Goal: Information Seeking & Learning: Learn about a topic

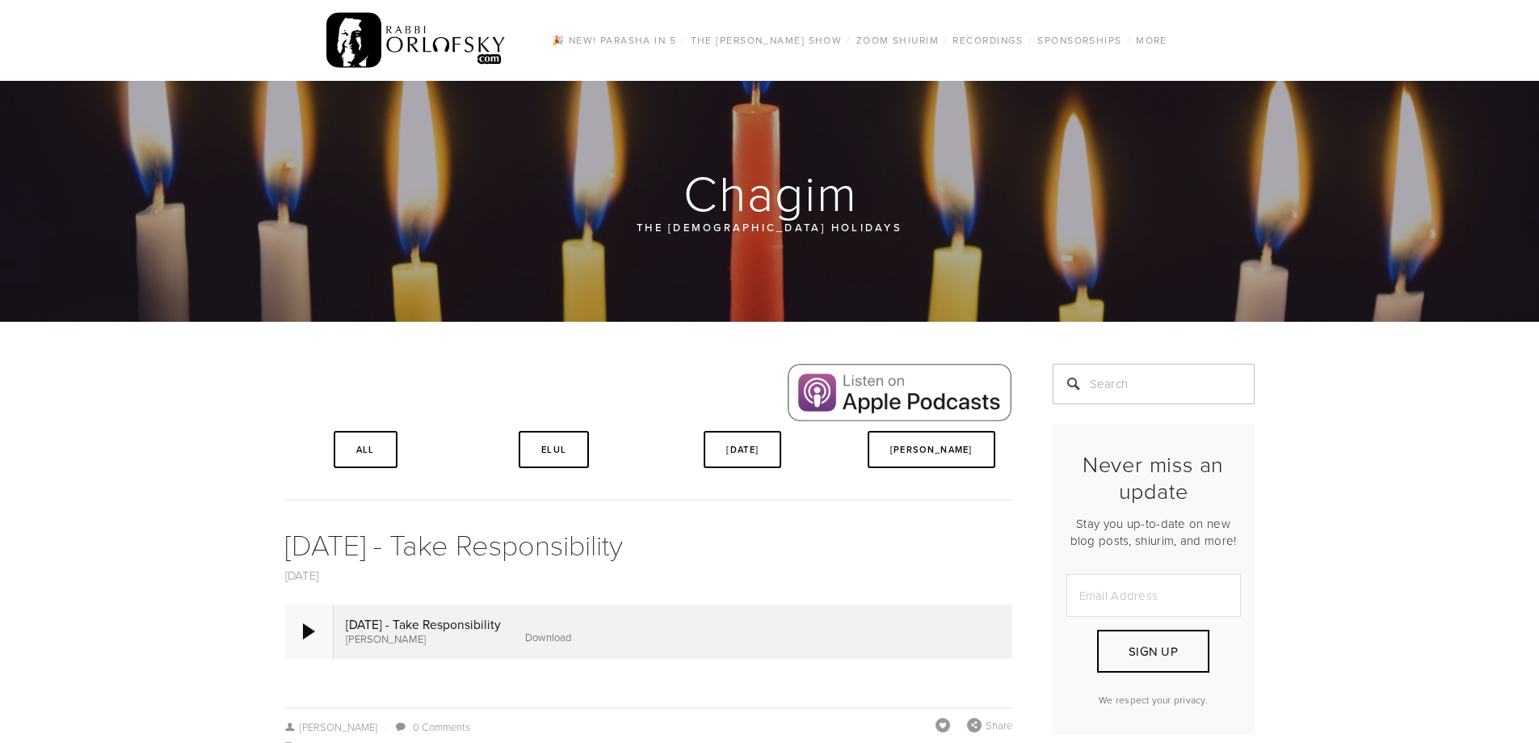
click at [325, 626] on div at bounding box center [309, 630] width 48 height 53
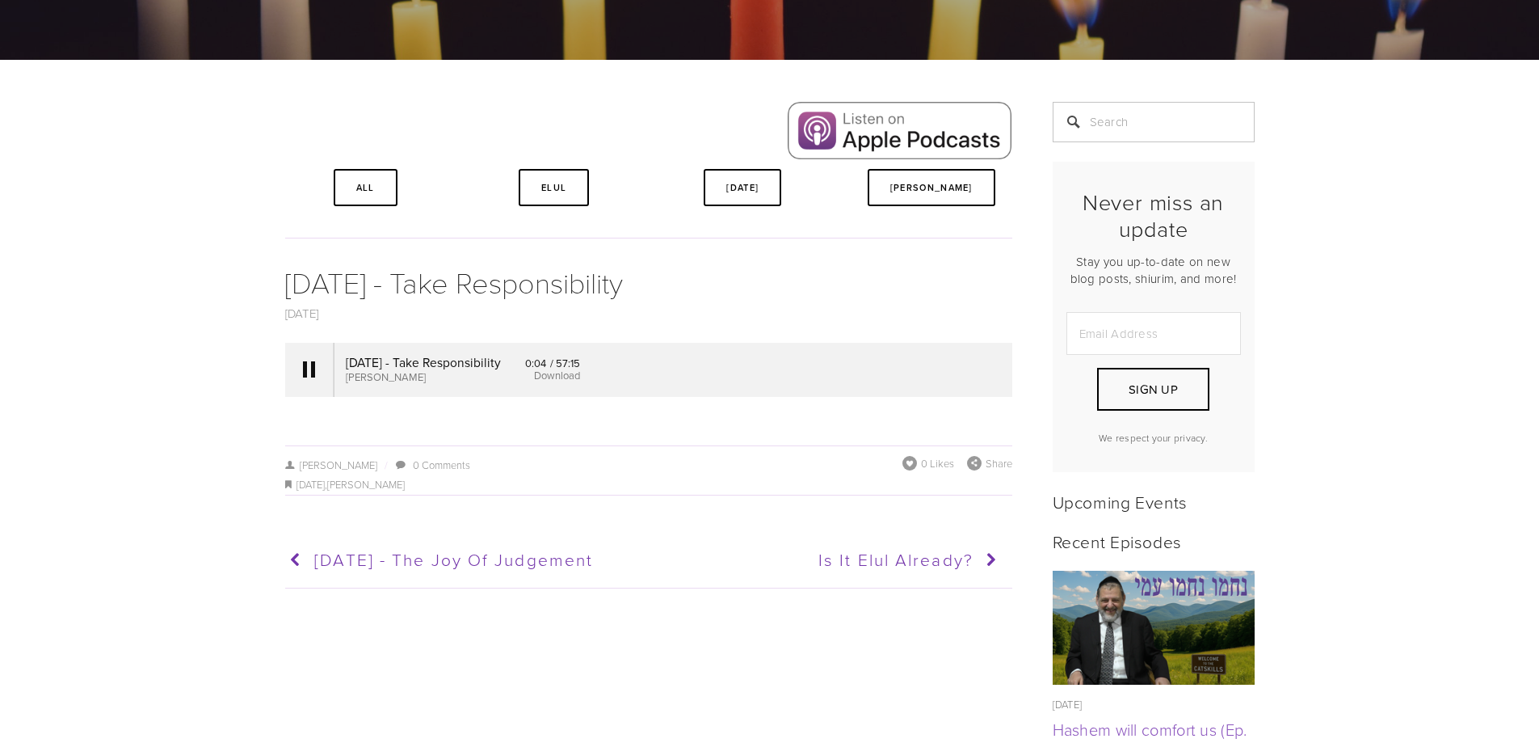
scroll to position [242, 0]
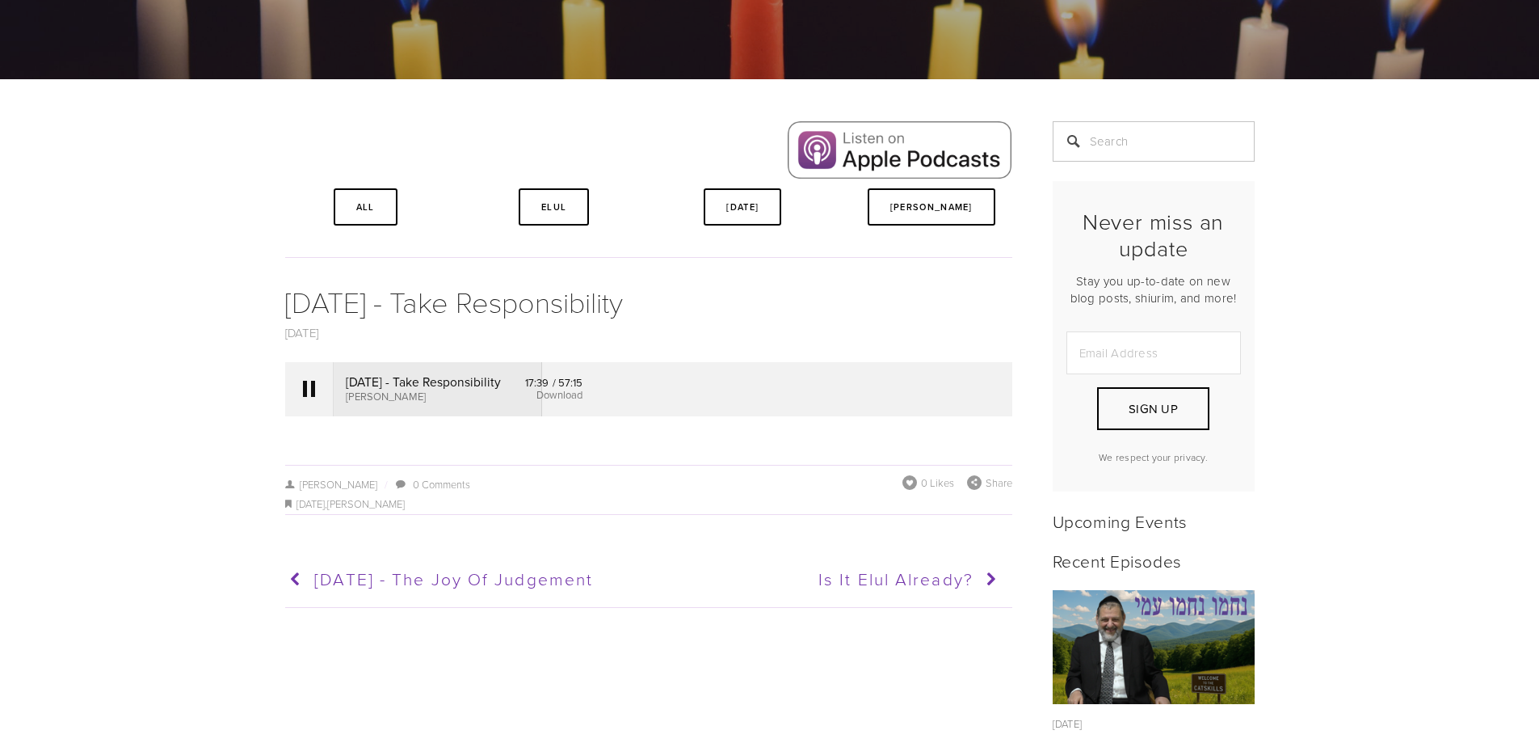
click at [583, 398] on link "Download" at bounding box center [560, 394] width 46 height 15
click at [300, 385] on div at bounding box center [309, 388] width 48 height 53
click at [587, 398] on link "Download" at bounding box center [564, 394] width 46 height 15
click at [305, 389] on div at bounding box center [309, 389] width 12 height 16
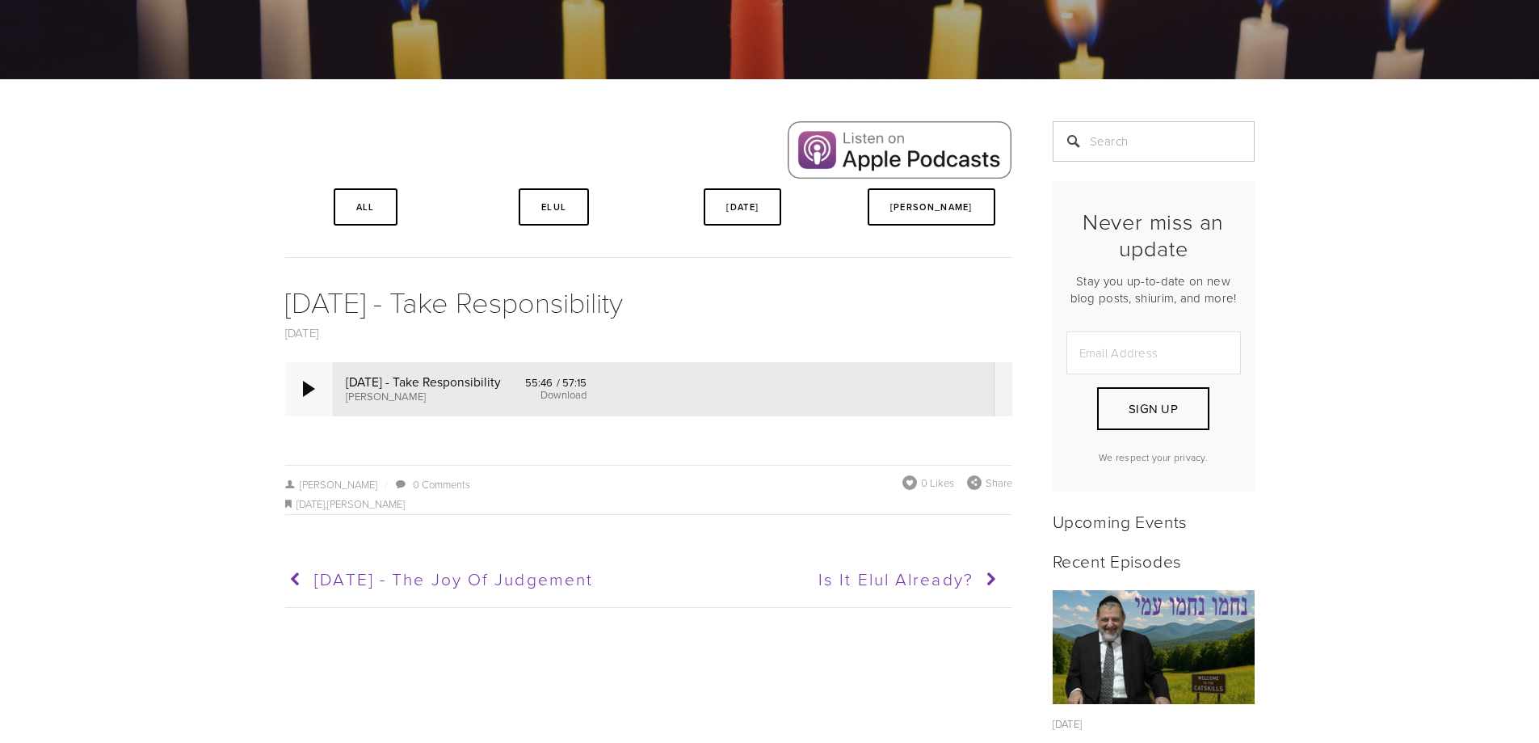
click at [310, 387] on div at bounding box center [309, 389] width 12 height 16
click at [301, 390] on div at bounding box center [309, 388] width 48 height 53
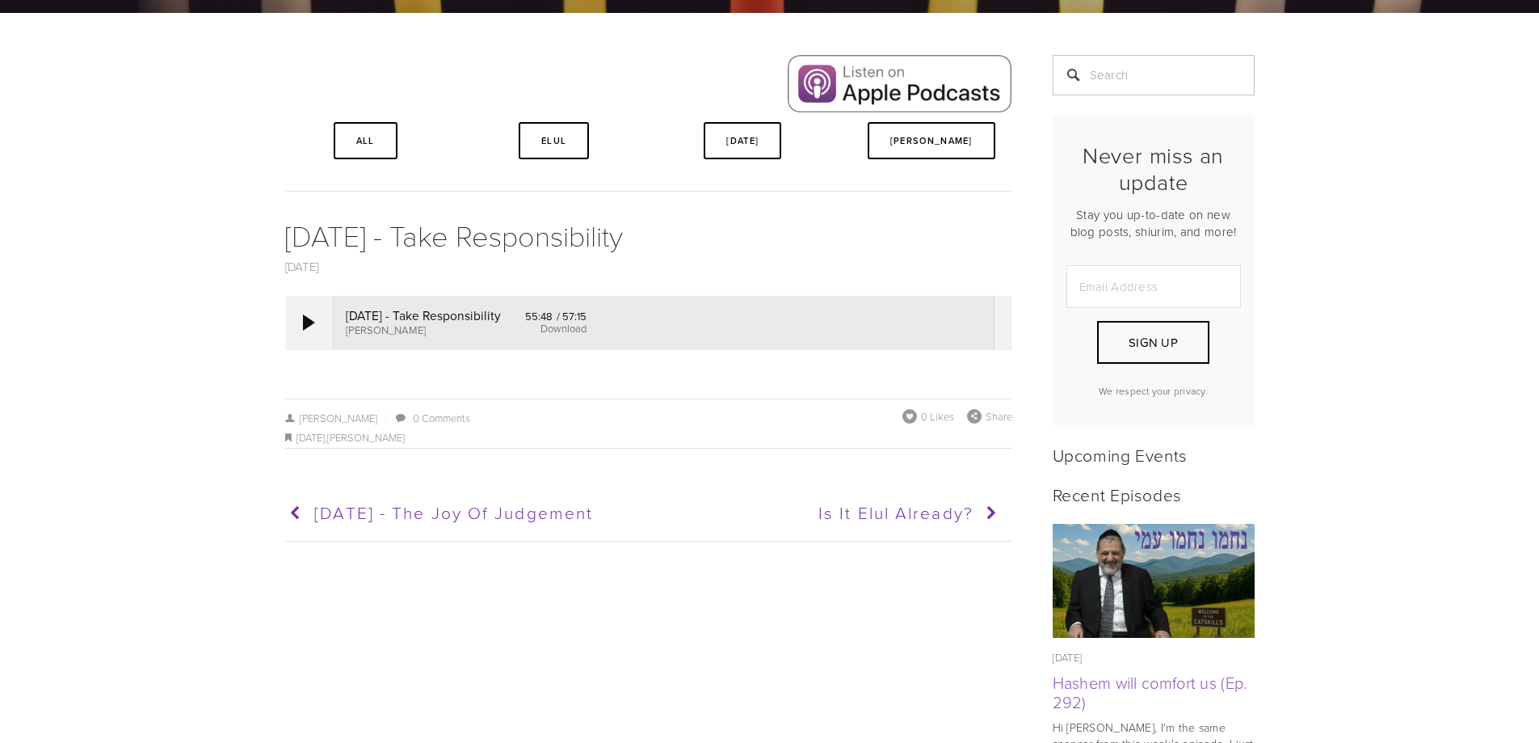
scroll to position [323, 0]
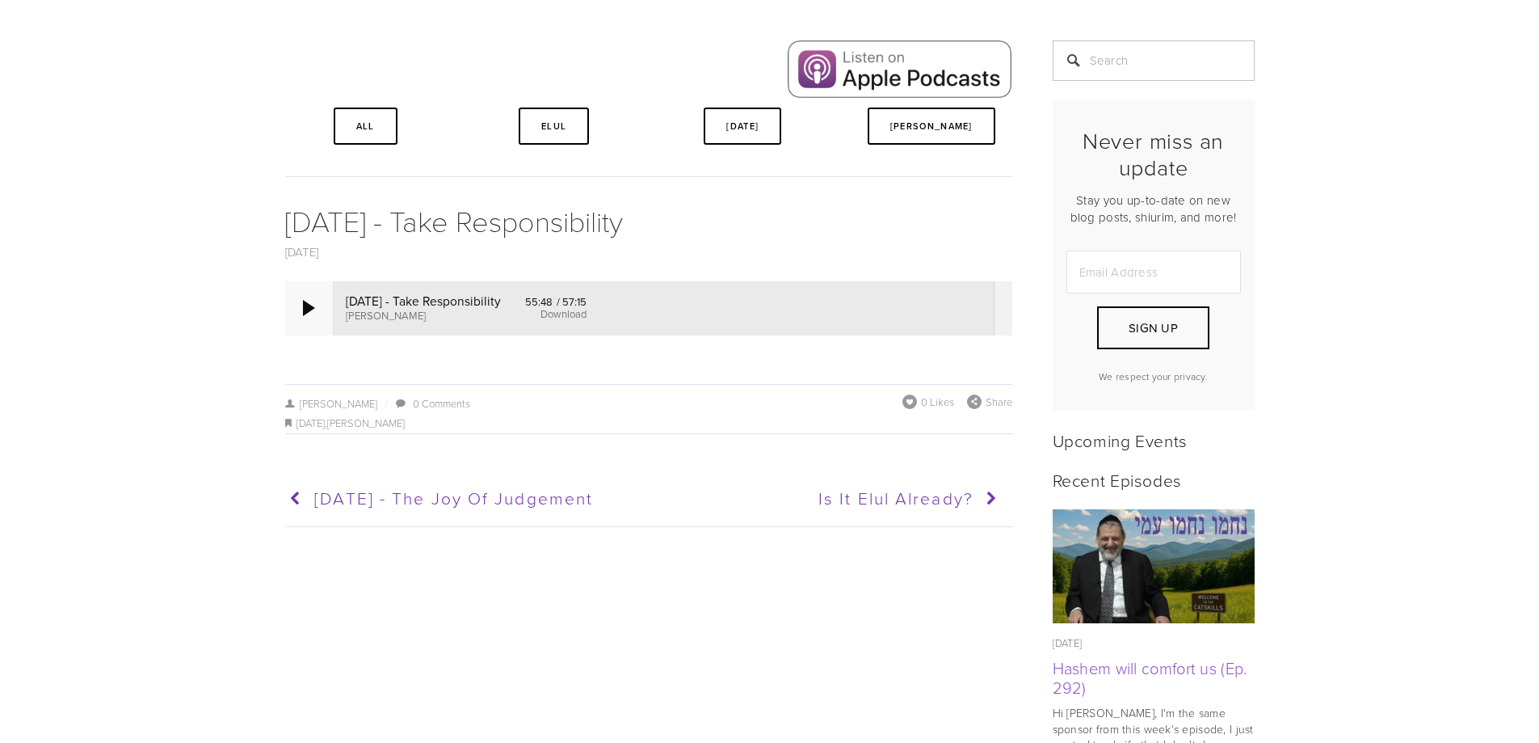
click at [307, 325] on div at bounding box center [309, 307] width 48 height 53
click at [1210, 67] on input "Search" at bounding box center [1154, 60] width 202 height 40
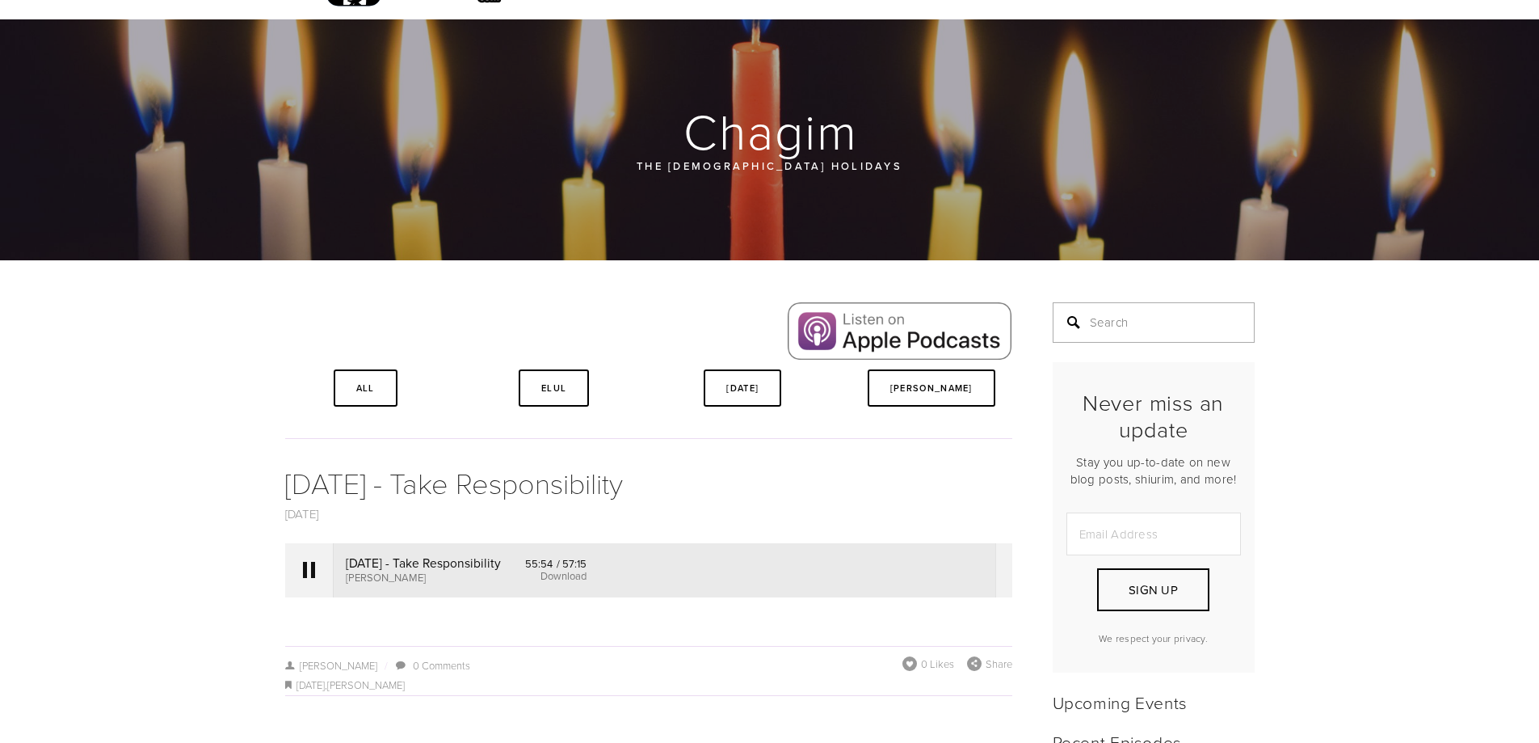
scroll to position [0, 0]
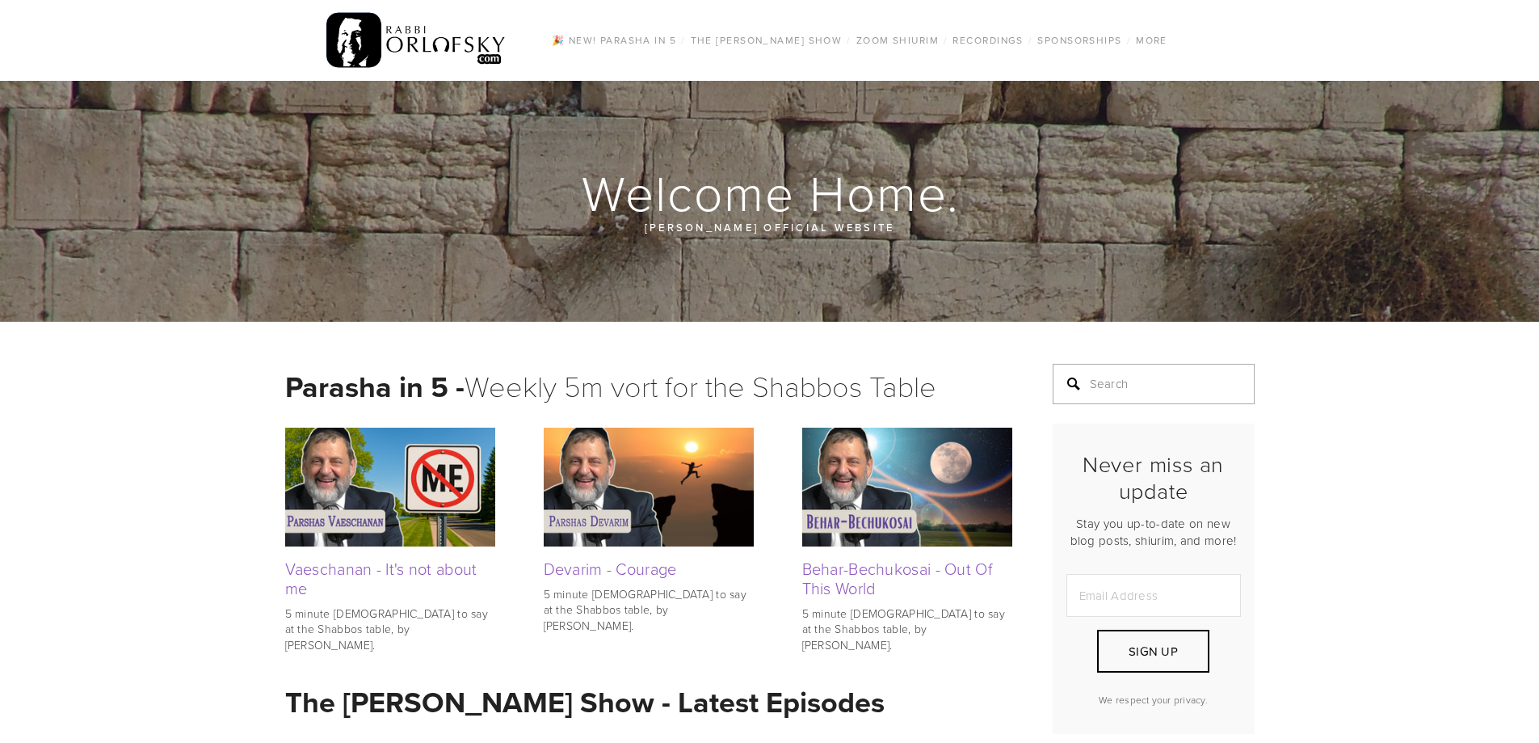
click at [1177, 393] on input "Search" at bounding box center [1154, 384] width 202 height 40
type input "cleaning"
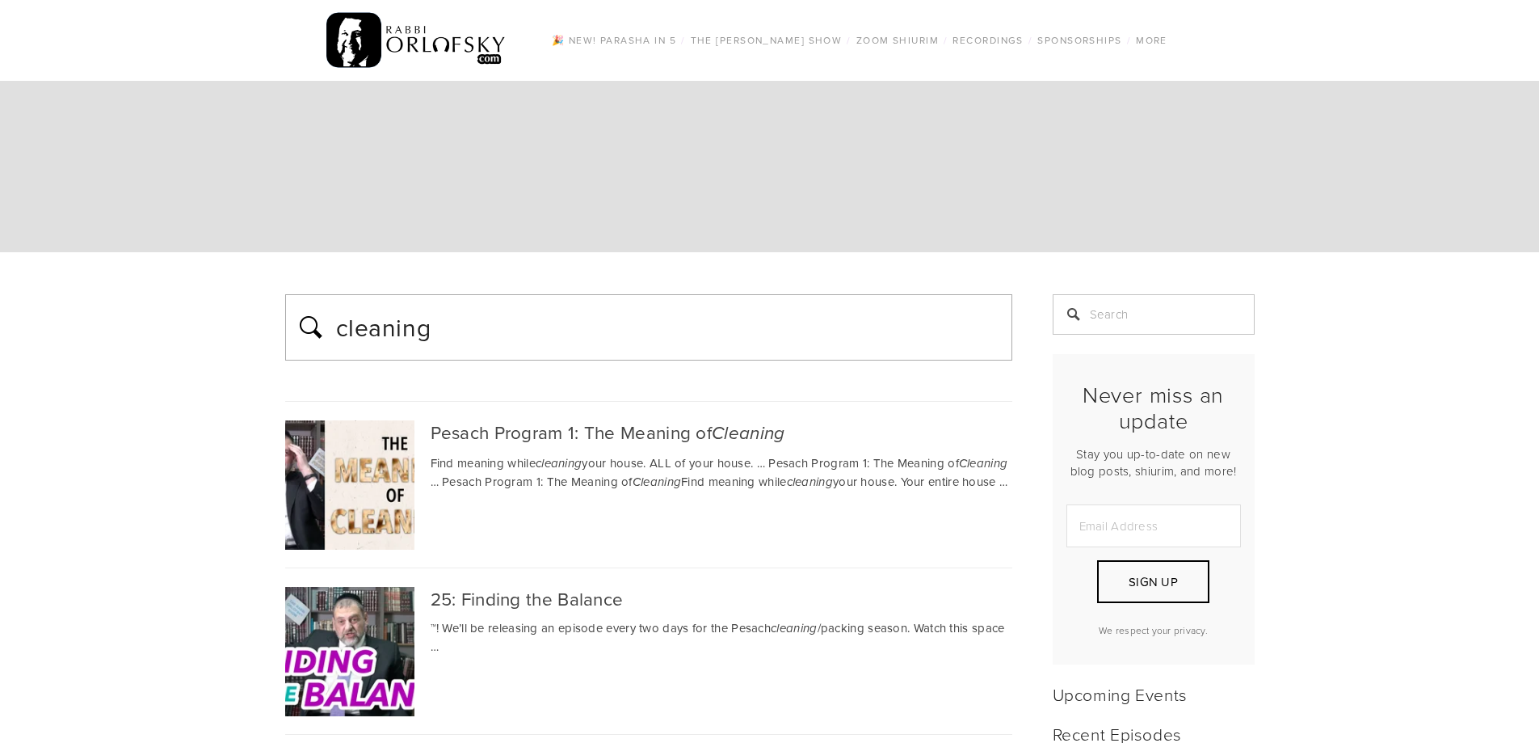
click at [685, 337] on input "cleaning" at bounding box center [669, 327] width 668 height 40
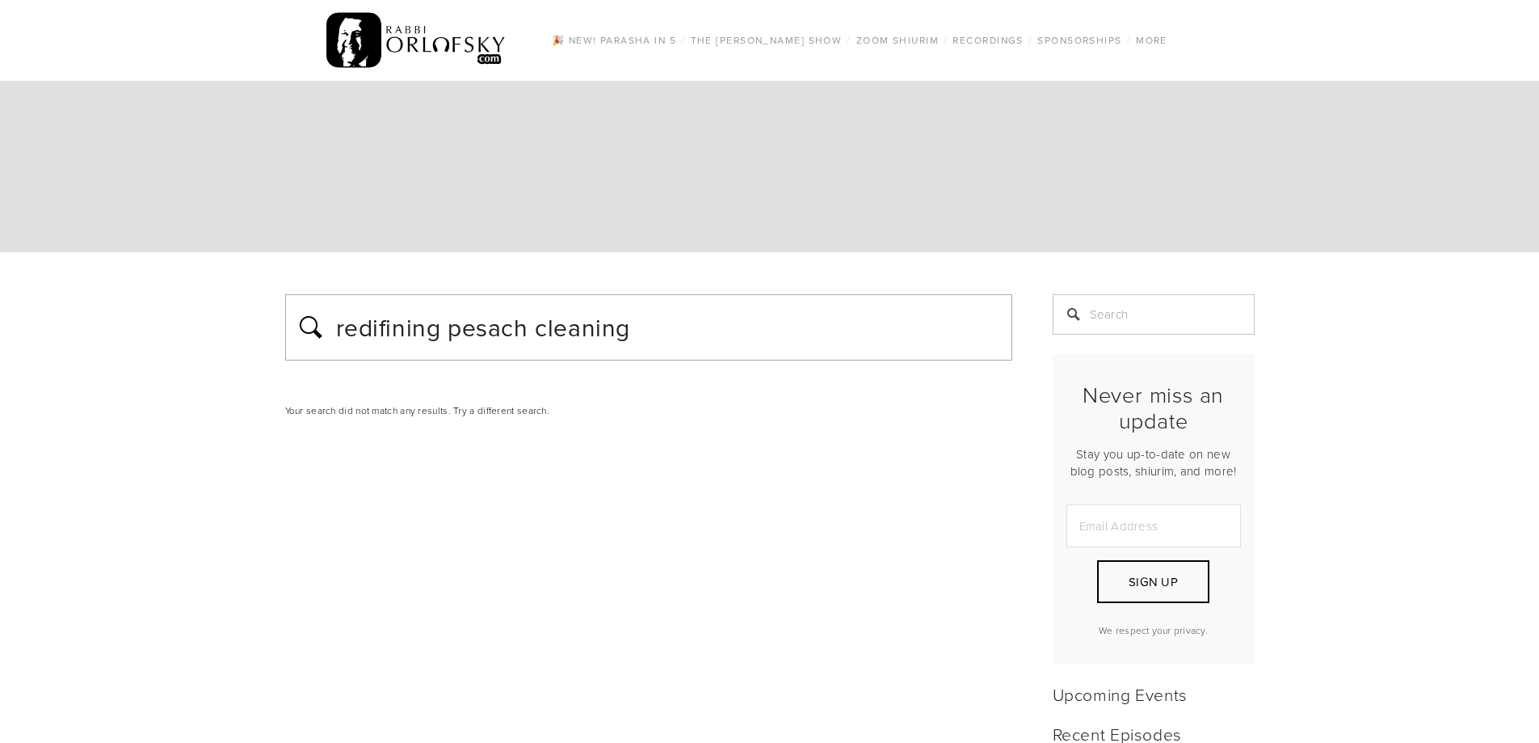
drag, startPoint x: 452, startPoint y: 330, endPoint x: 141, endPoint y: 327, distance: 311.1
type input "pesach cleaning"
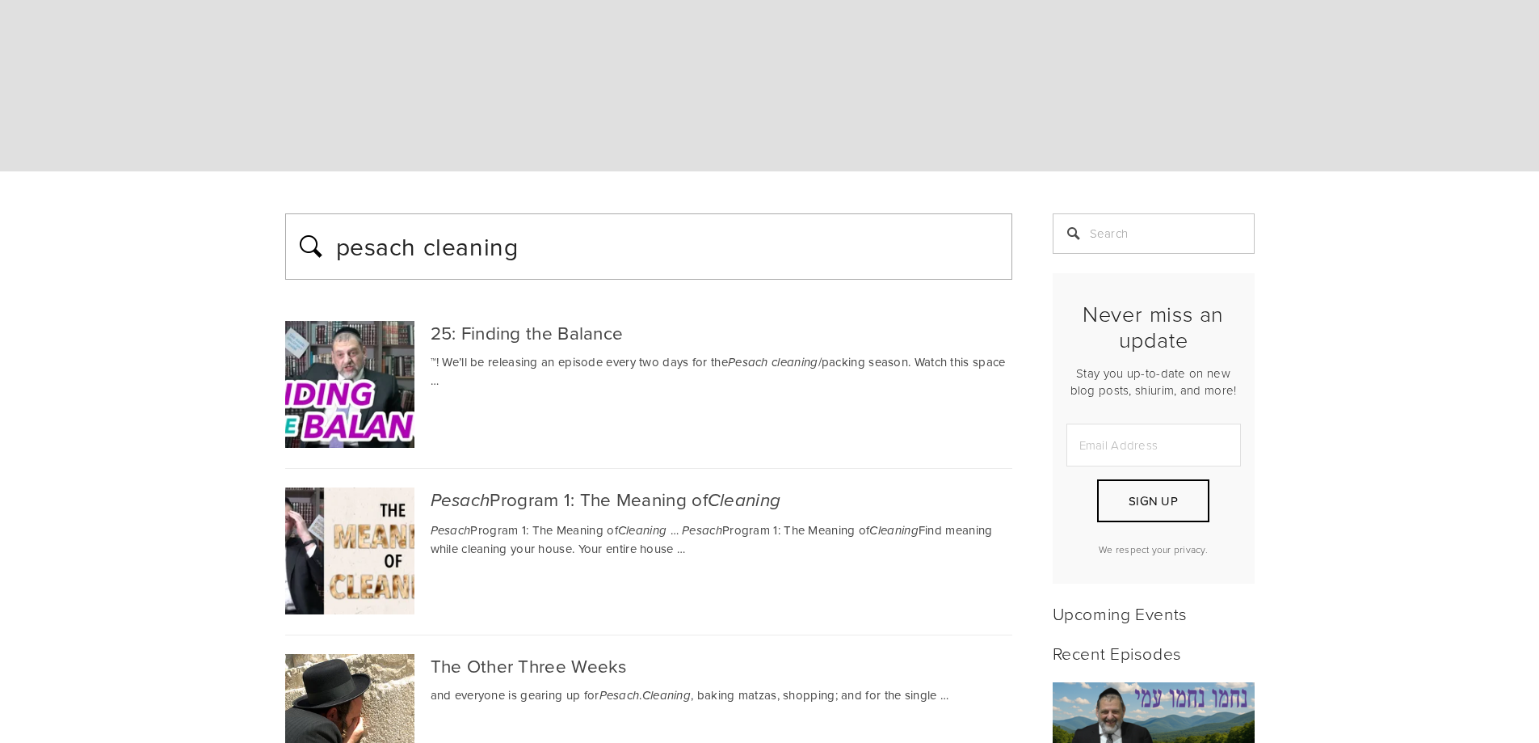
scroll to position [162, 0]
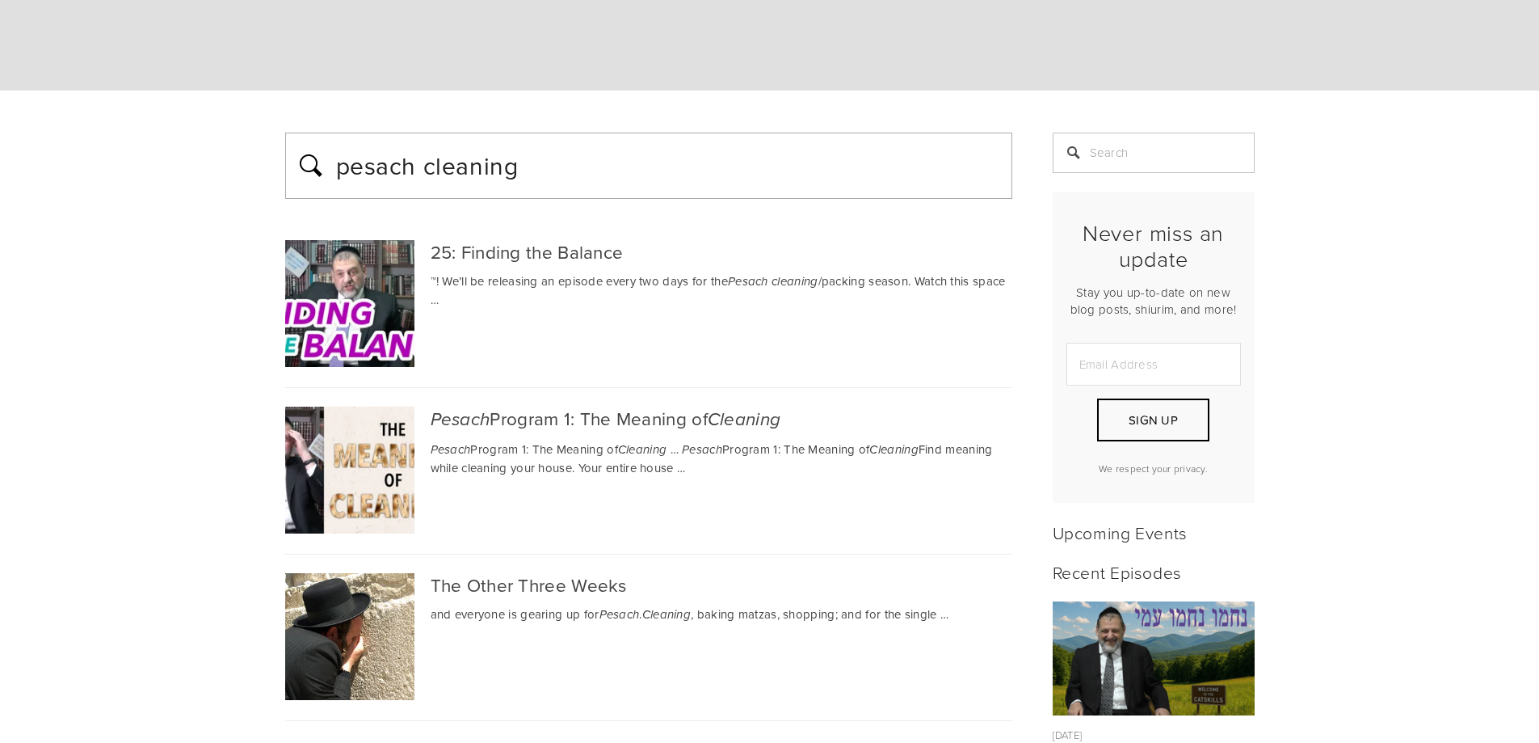
click at [697, 421] on div "Pesach Program 1: The Meaning of Cleaning" at bounding box center [722, 418] width 582 height 25
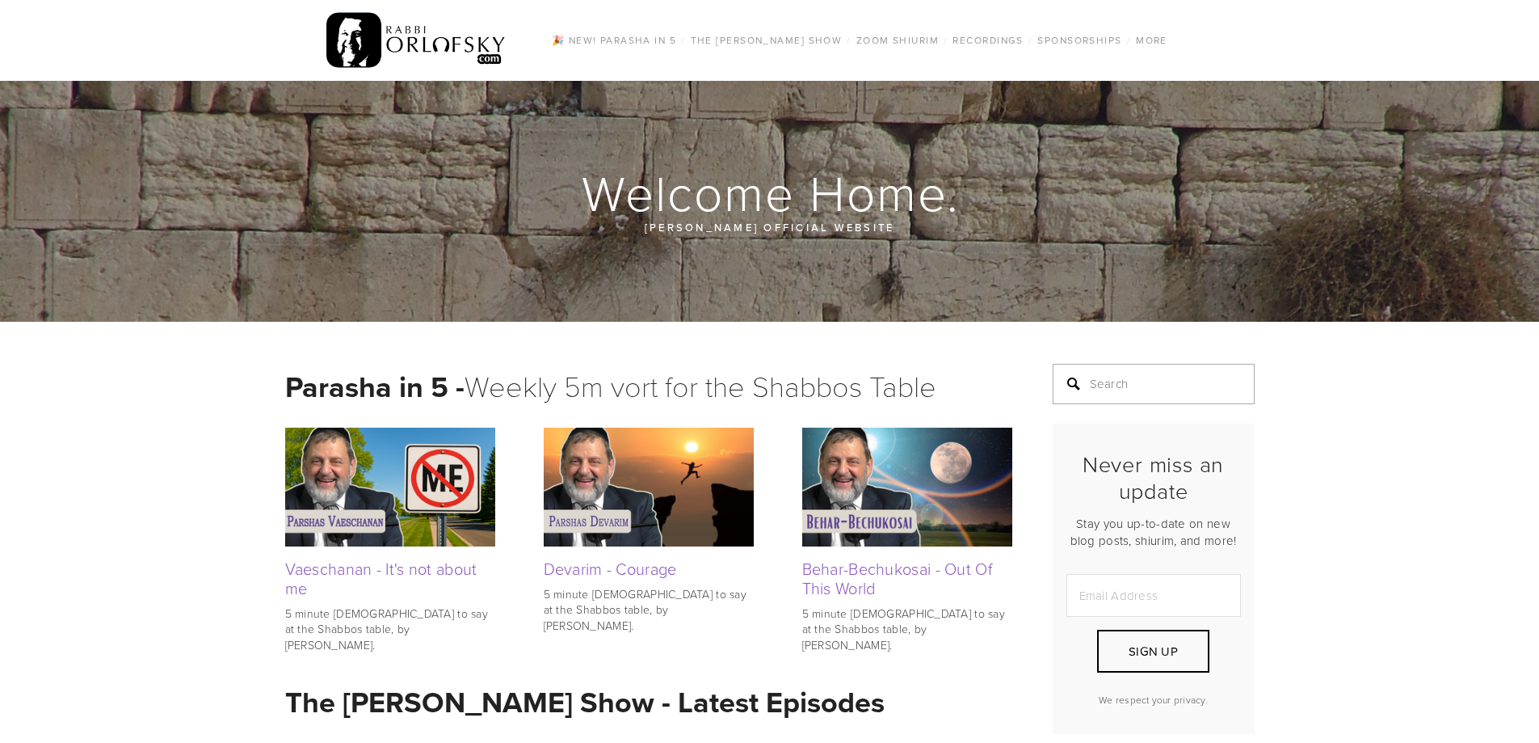
click at [1137, 377] on input "Search" at bounding box center [1154, 384] width 202 height 40
type input "pesach"
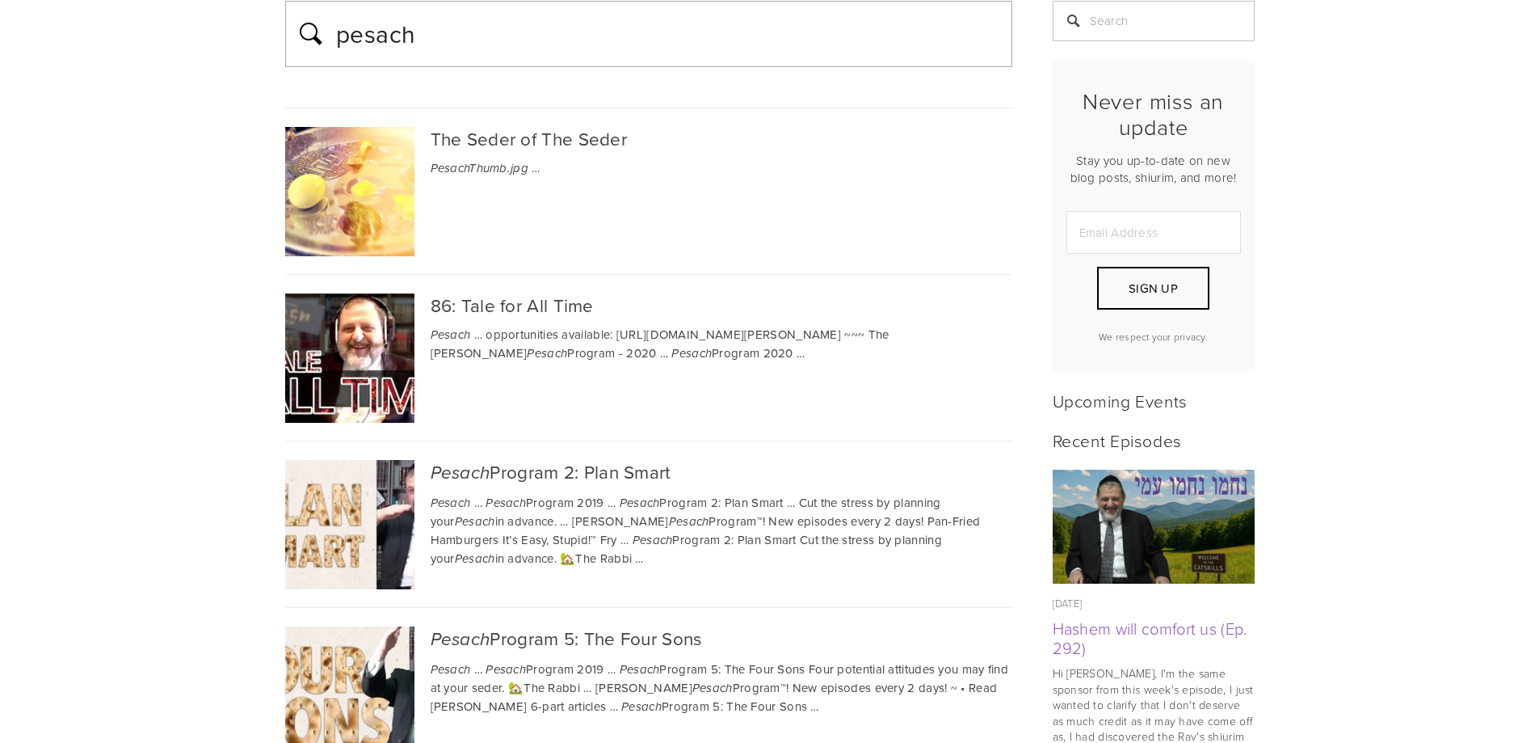
scroll to position [323, 0]
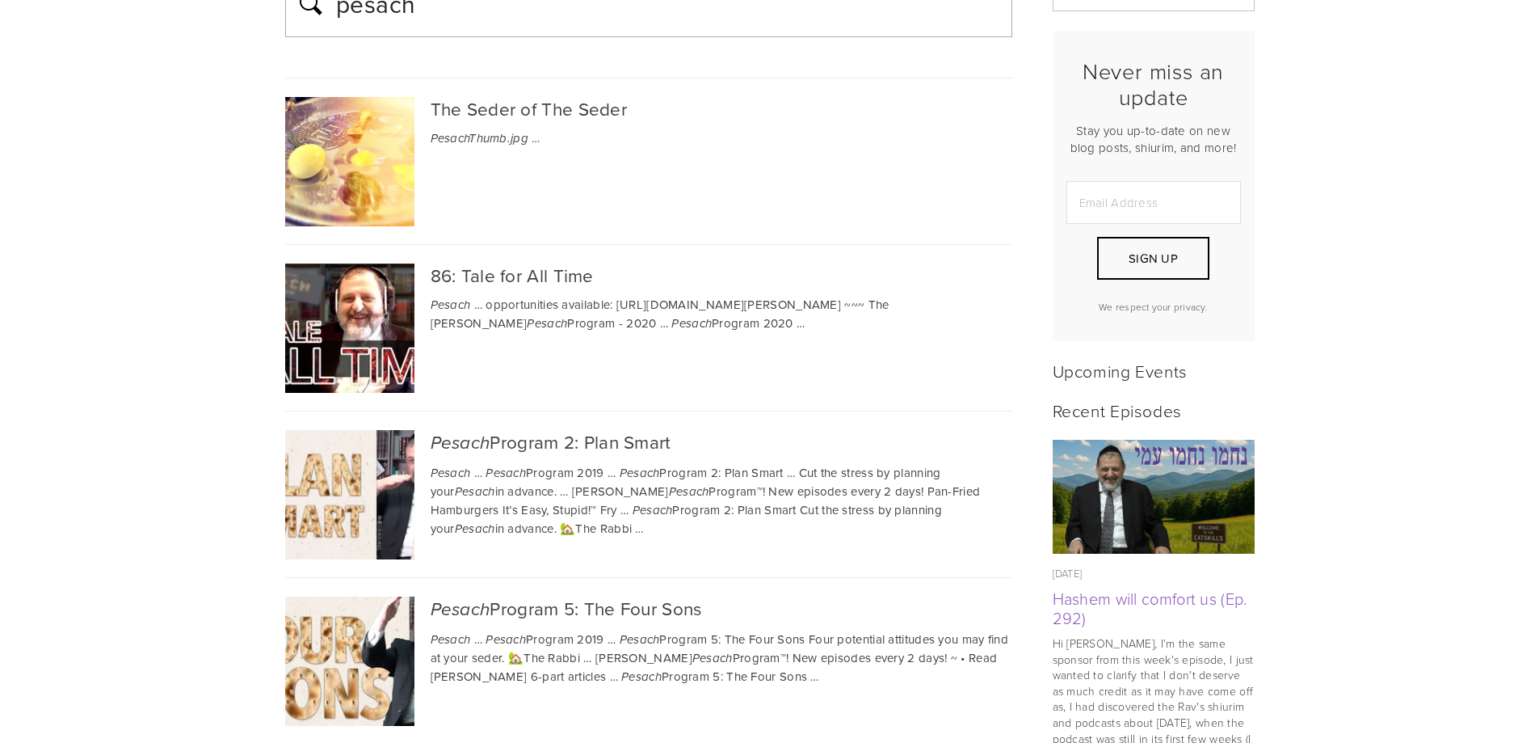
drag, startPoint x: 542, startPoint y: 106, endPoint x: 343, endPoint y: 250, distance: 246.0
drag, startPoint x: 555, startPoint y: 101, endPoint x: 133, endPoint y: 194, distance: 432.7
click at [520, 109] on div "The Seder of The Seder" at bounding box center [648, 108] width 727 height 23
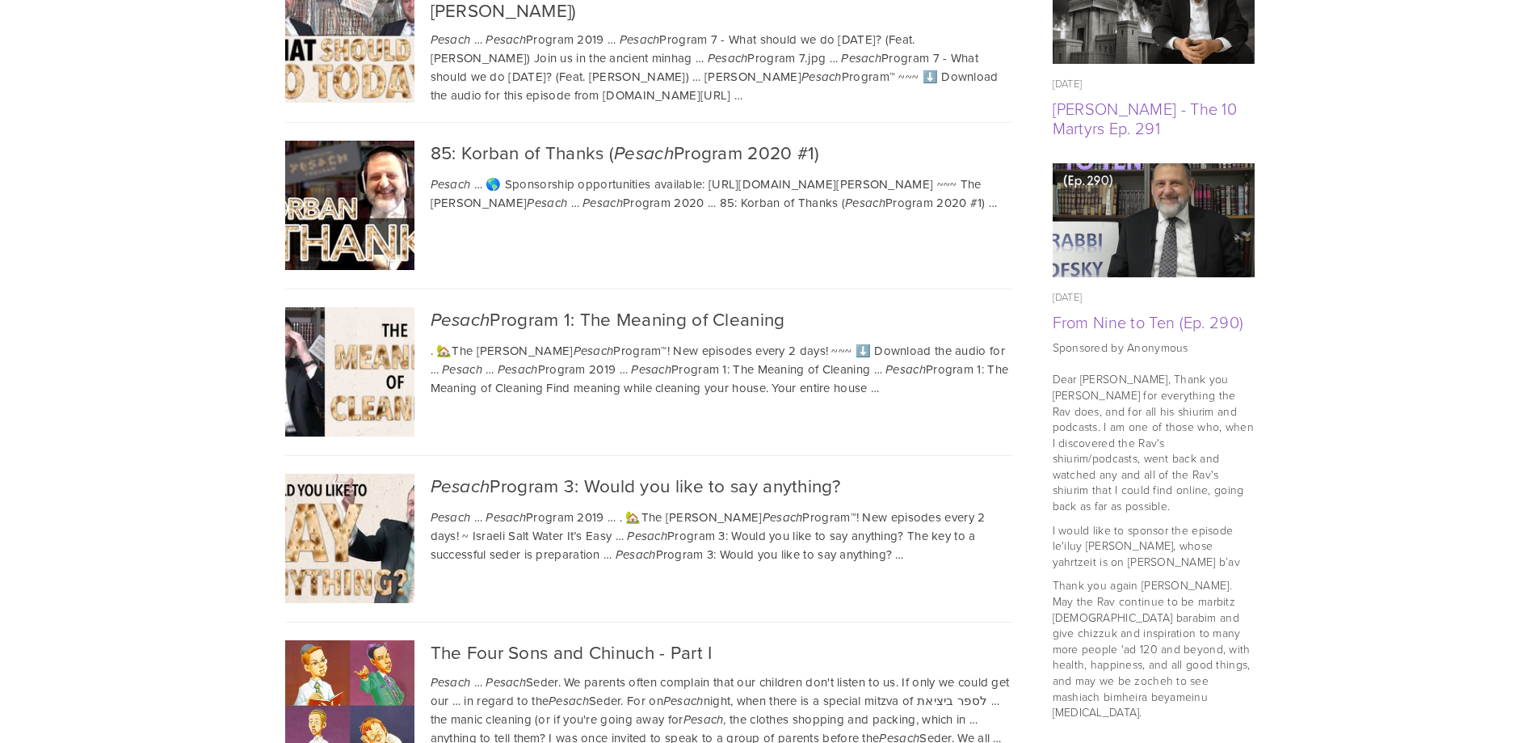
scroll to position [1616, 0]
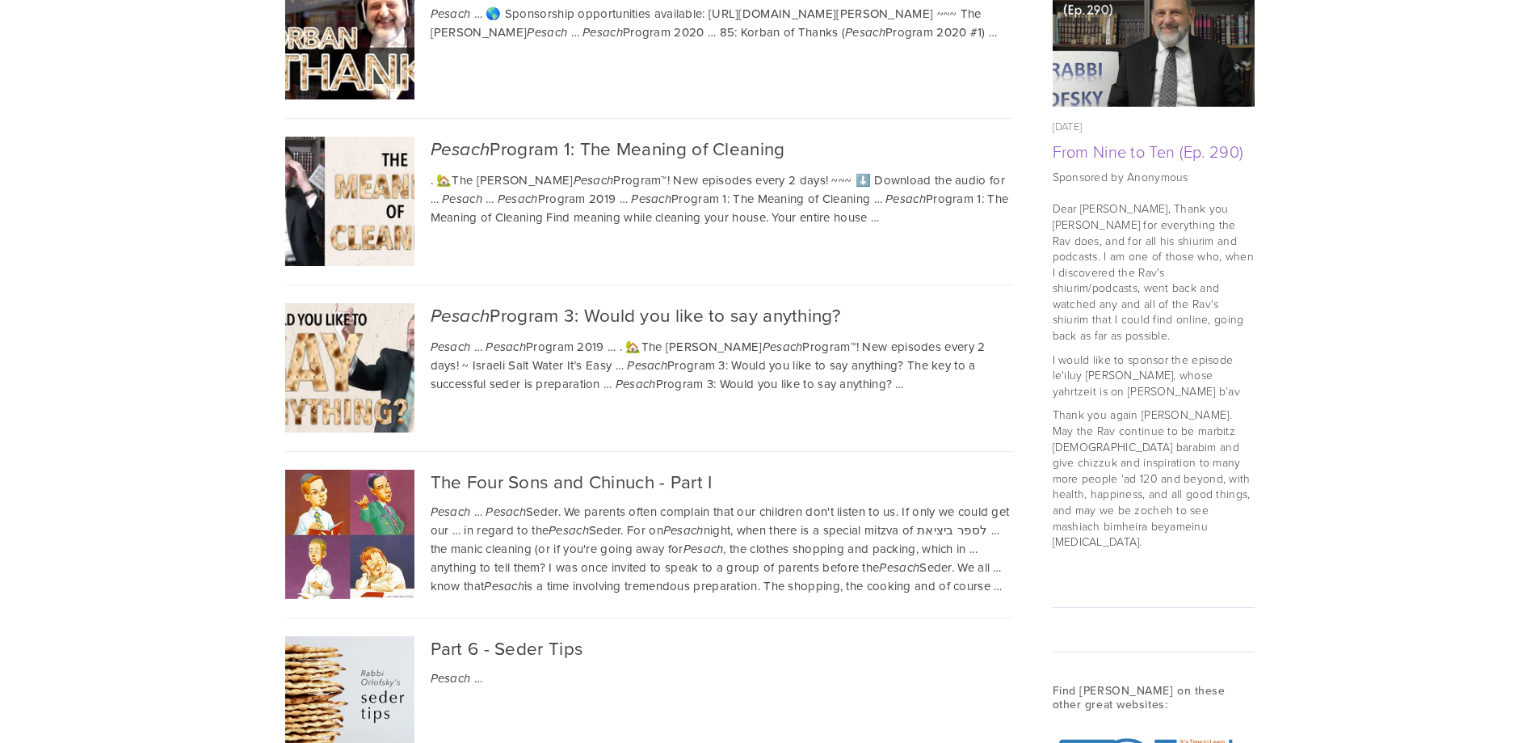
drag, startPoint x: 718, startPoint y: 148, endPoint x: 253, endPoint y: 328, distance: 499.1
click at [252, 328] on div "pesach The Seder of The Seder PesachThumb.jpg … 86: Tale for All Time Pesach … …" at bounding box center [769, 459] width 1539 height 3647
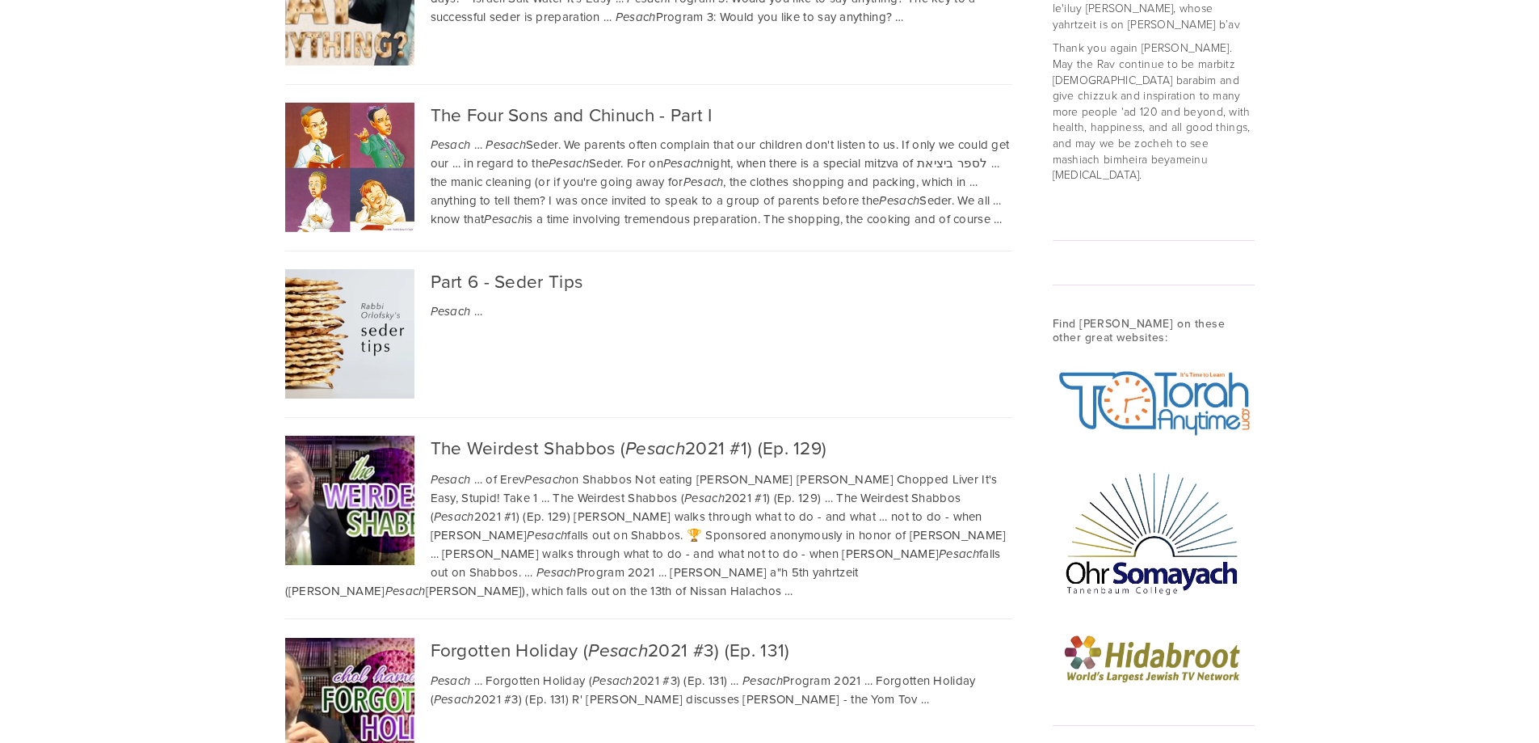
scroll to position [2020, 0]
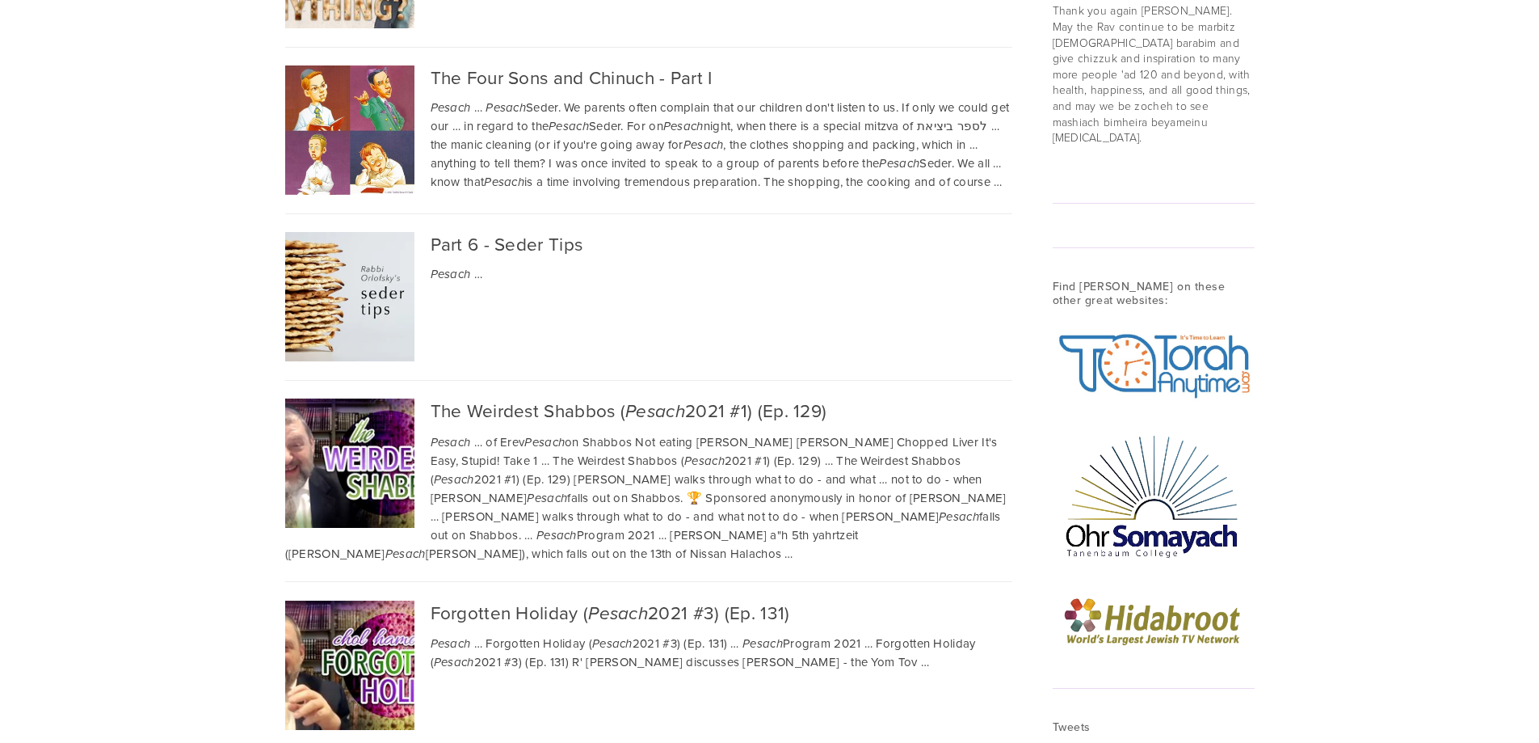
drag, startPoint x: 495, startPoint y: 258, endPoint x: 362, endPoint y: 299, distance: 139.5
click at [232, 344] on div "pesach The Seder of The Seder PesachThumb.jpg … 86: Tale for All Time Pesach … …" at bounding box center [769, 55] width 1539 height 3647
click at [463, 255] on div "Part 6 - Seder Tips" at bounding box center [648, 243] width 727 height 23
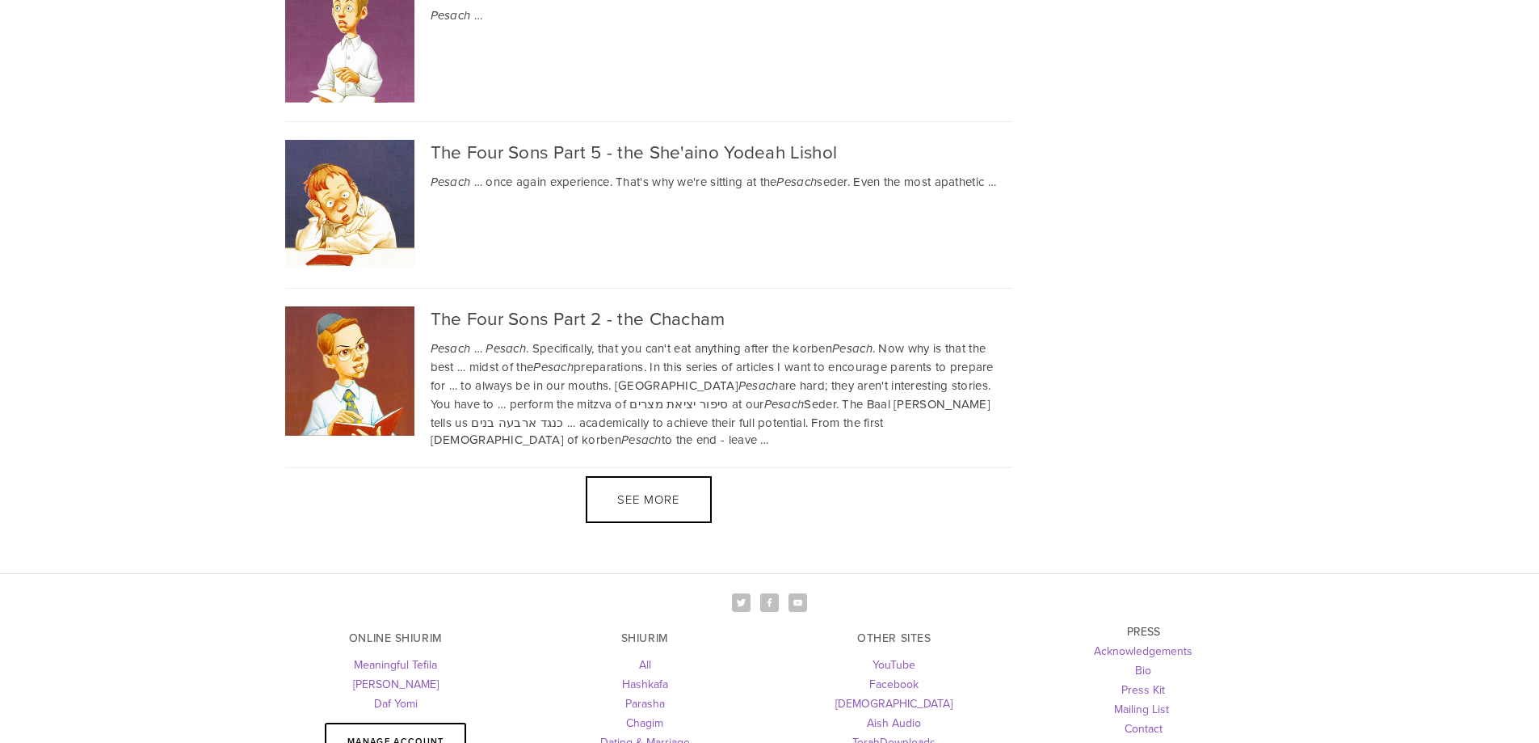
scroll to position [3585, 0]
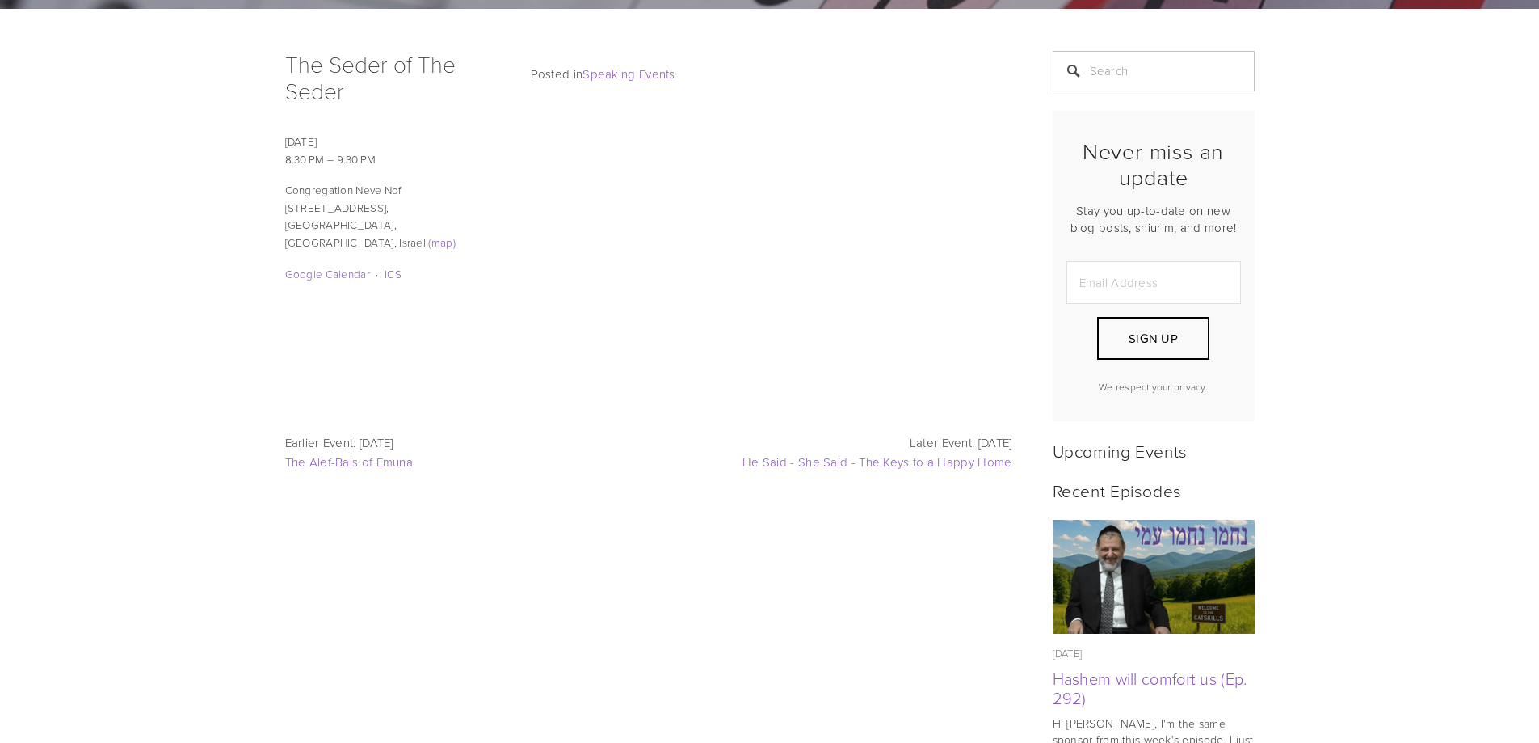
scroll to position [323, 0]
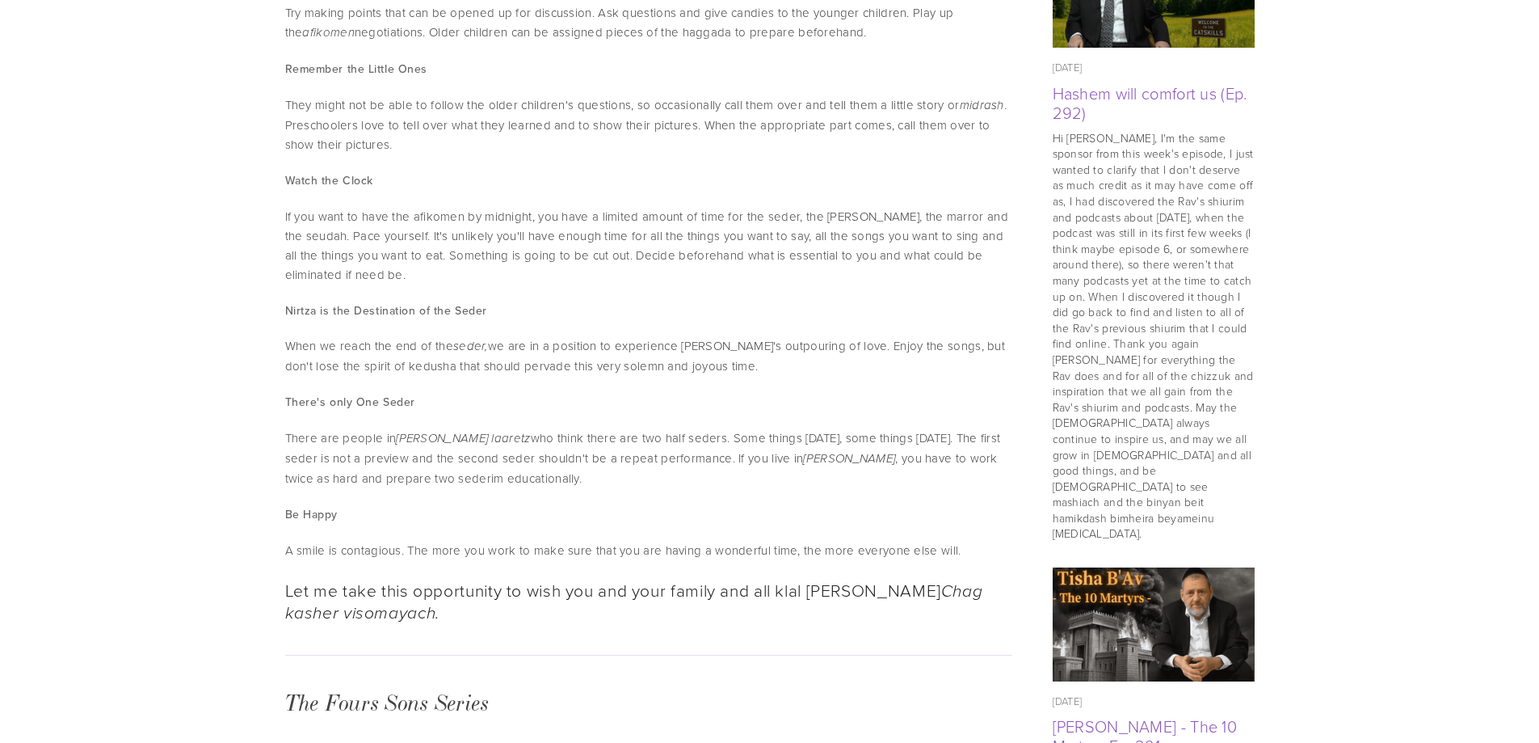
scroll to position [1131, 0]
